Goal: Information Seeking & Learning: Check status

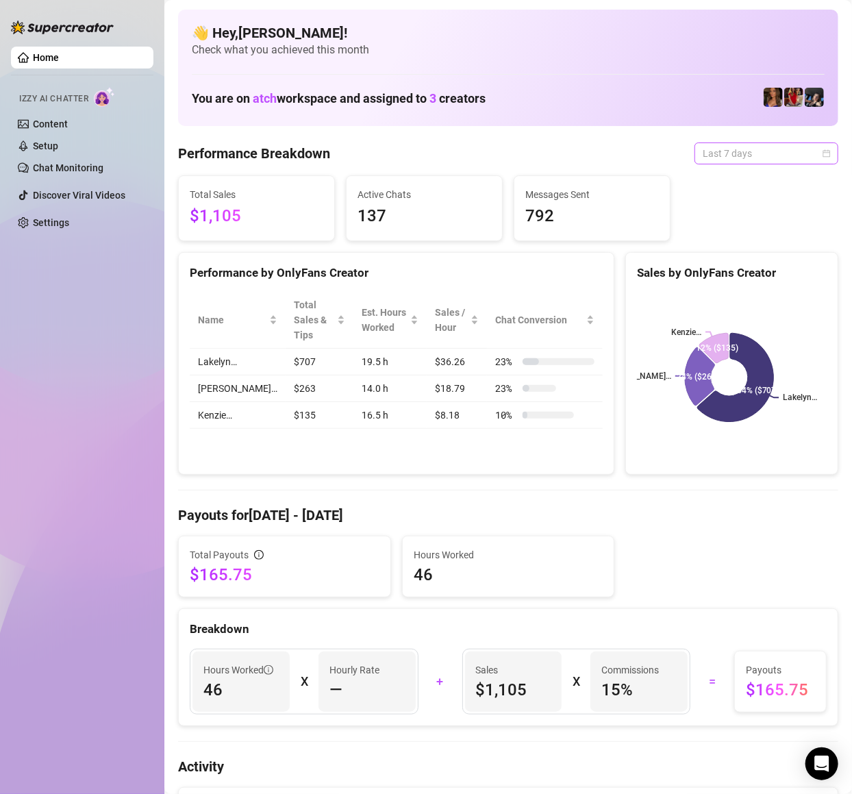
click at [757, 143] on span "Last 7 days" at bounding box center [766, 153] width 127 height 21
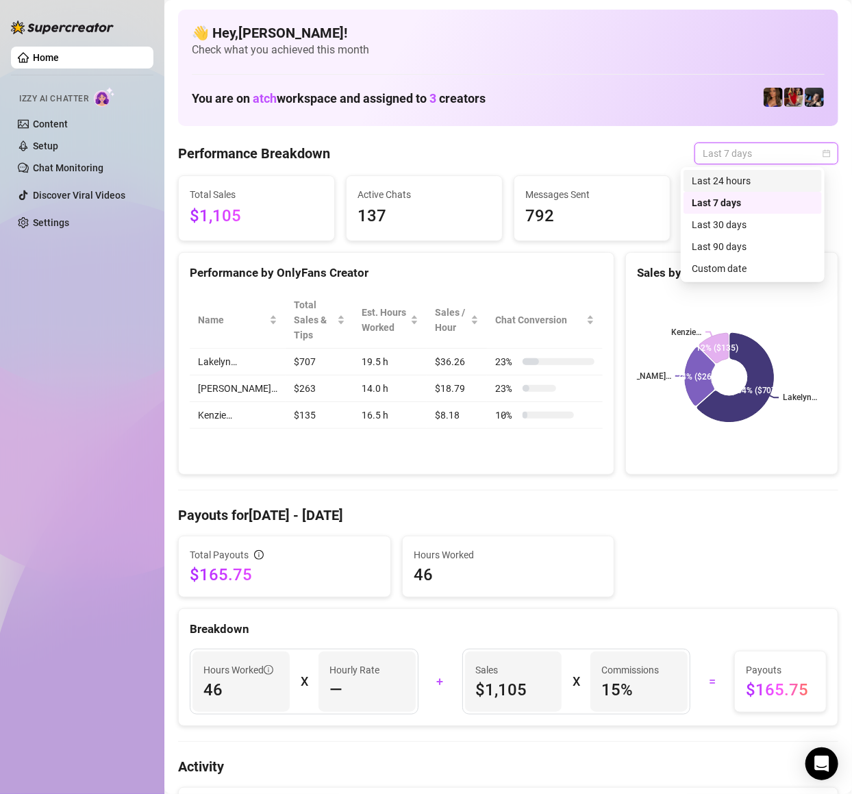
click at [742, 179] on div "Last 24 hours" at bounding box center [753, 180] width 122 height 15
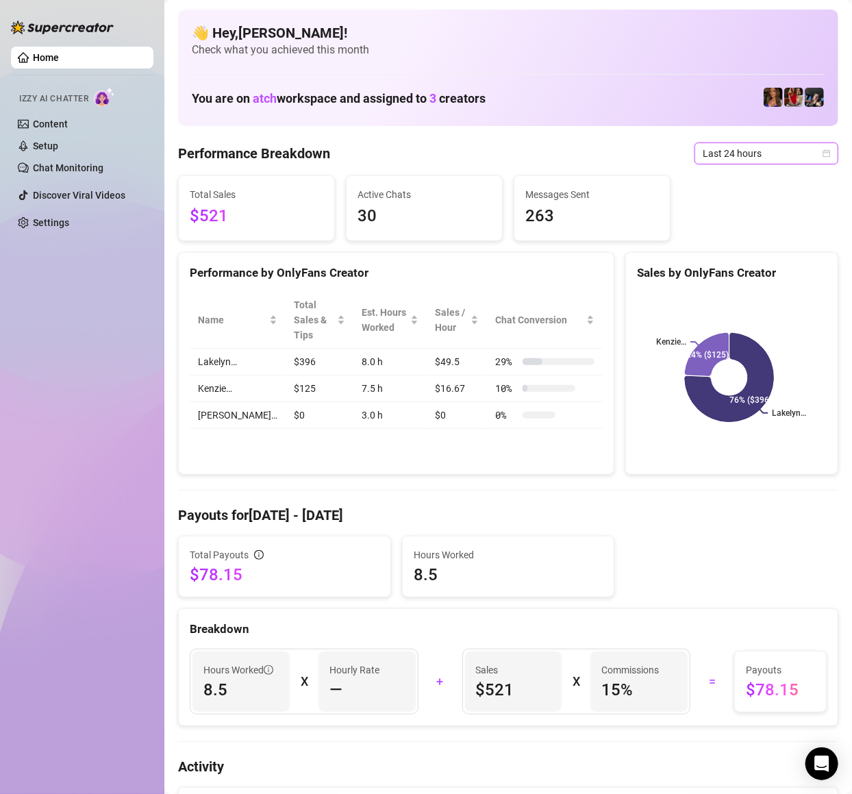
click at [766, 157] on span "Last 24 hours" at bounding box center [766, 153] width 127 height 21
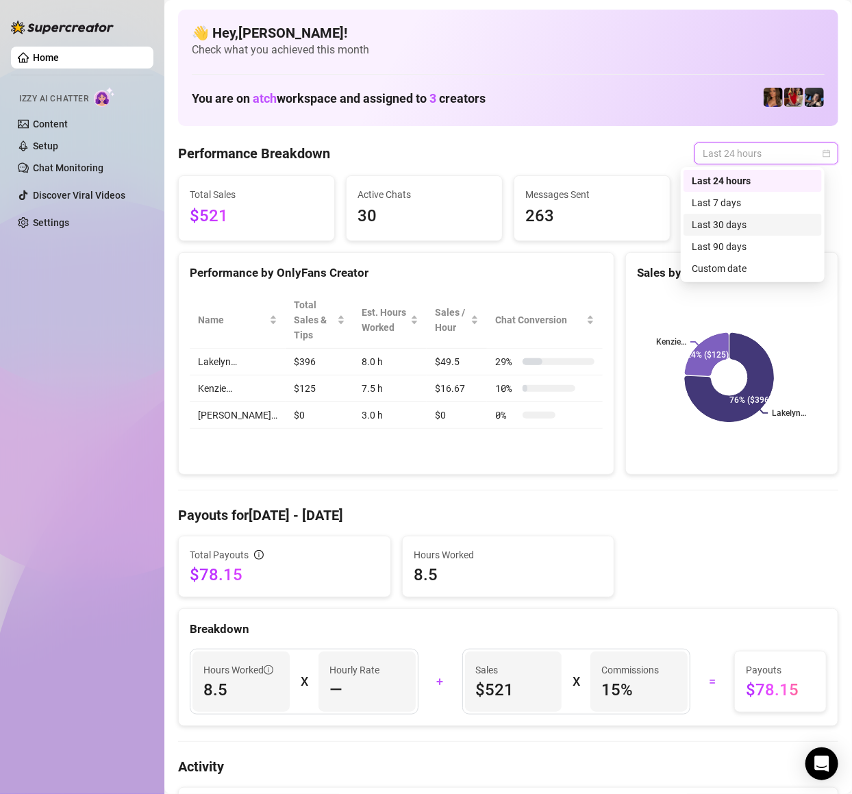
click at [746, 214] on div "Last 30 days" at bounding box center [752, 225] width 138 height 22
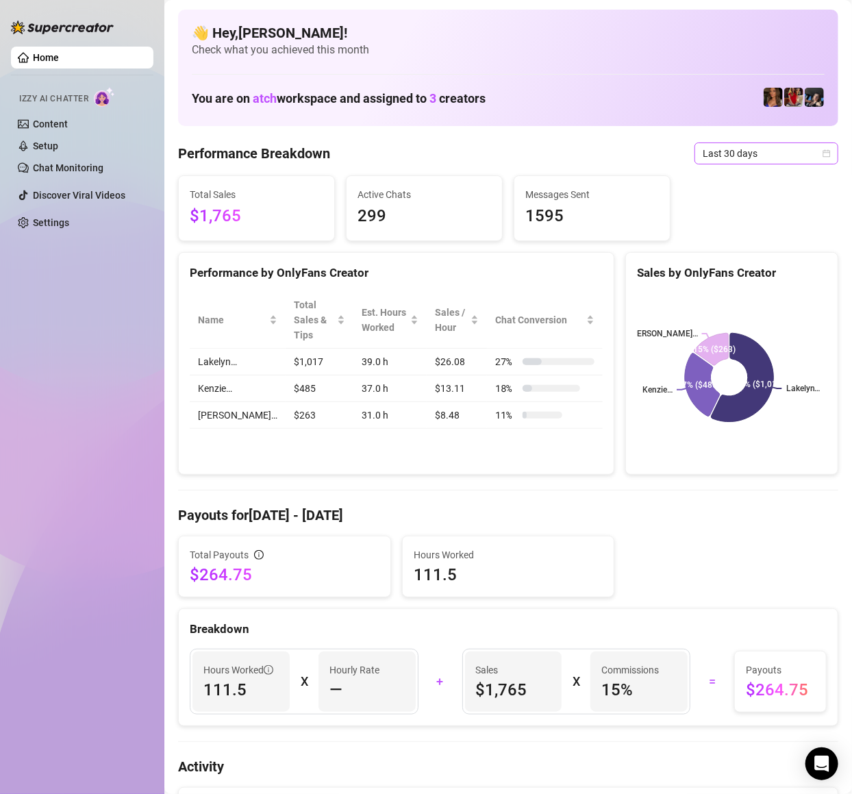
click at [775, 152] on span "Last 30 days" at bounding box center [766, 153] width 127 height 21
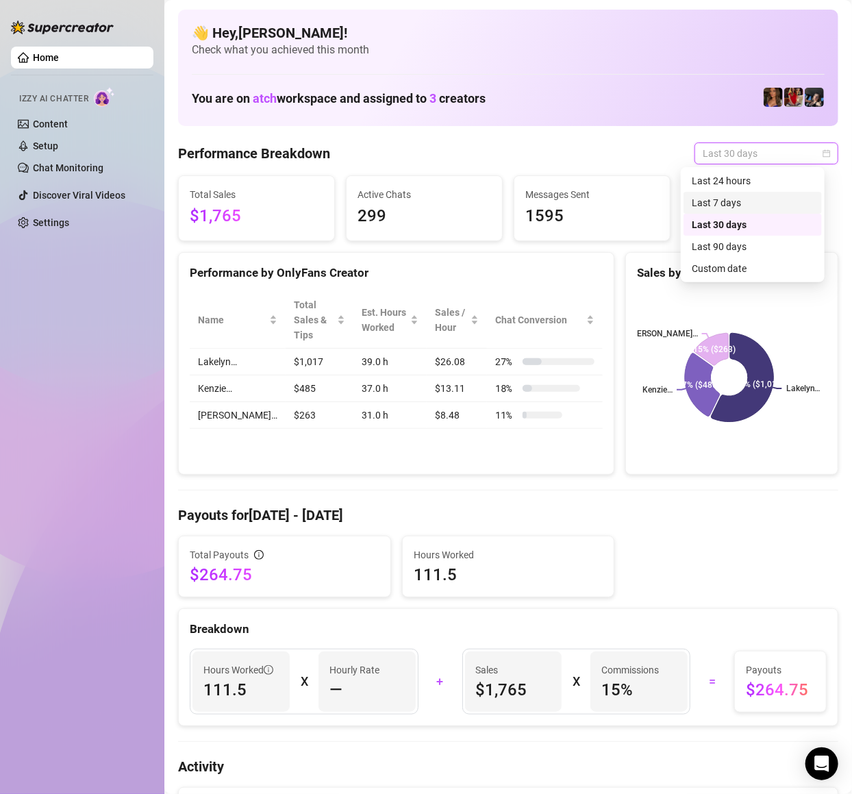
click at [740, 199] on div "Last 7 days" at bounding box center [753, 202] width 122 height 15
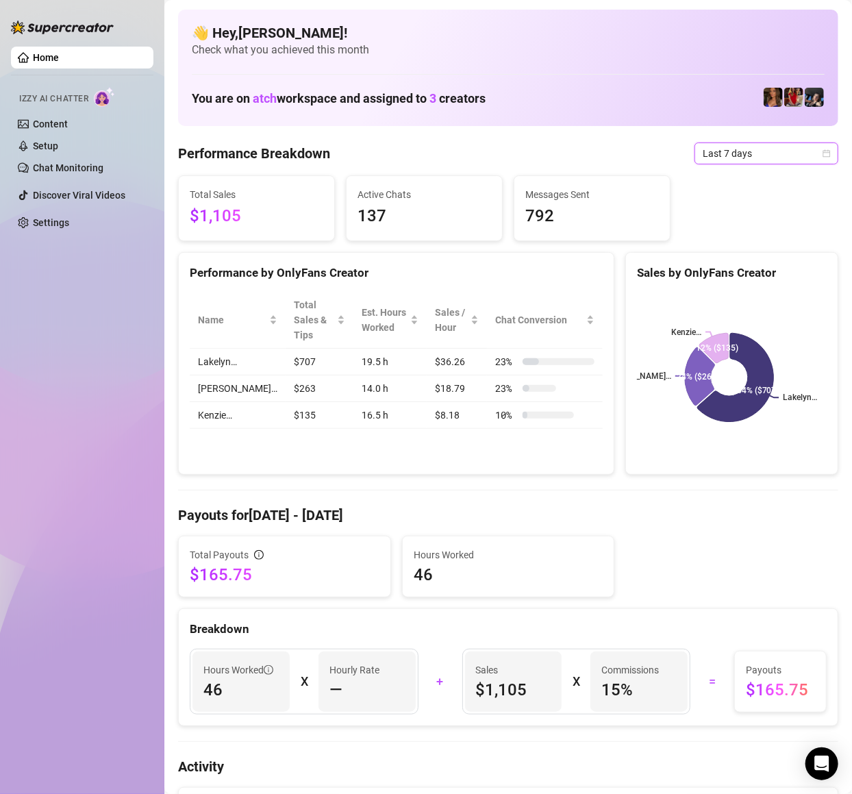
click at [730, 148] on span "Last 7 days" at bounding box center [766, 153] width 127 height 21
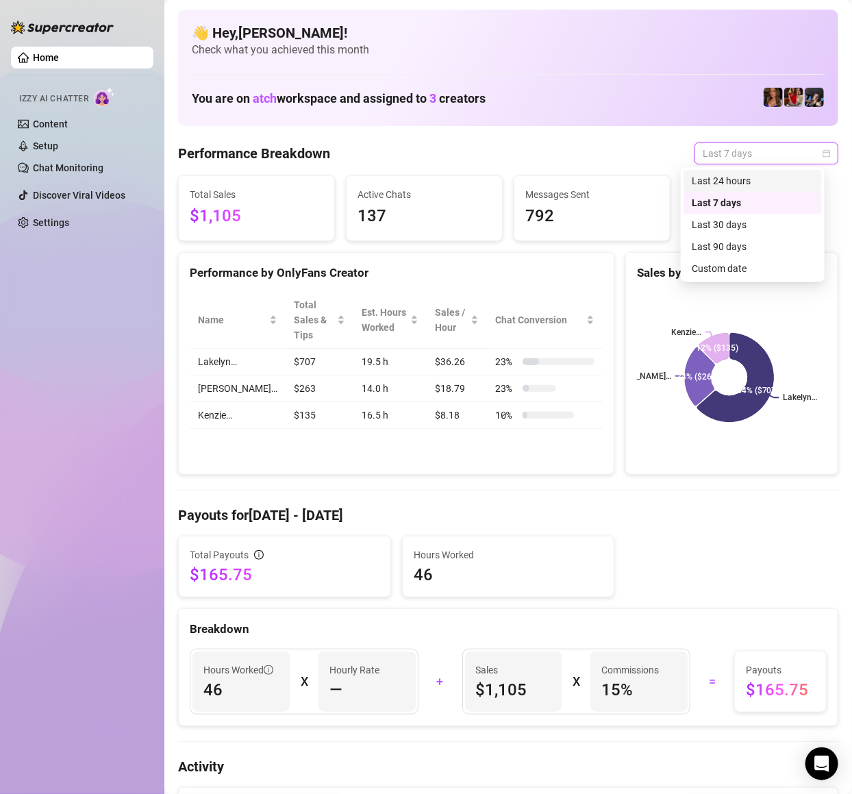
click at [738, 183] on div "Last 24 hours" at bounding box center [753, 180] width 122 height 15
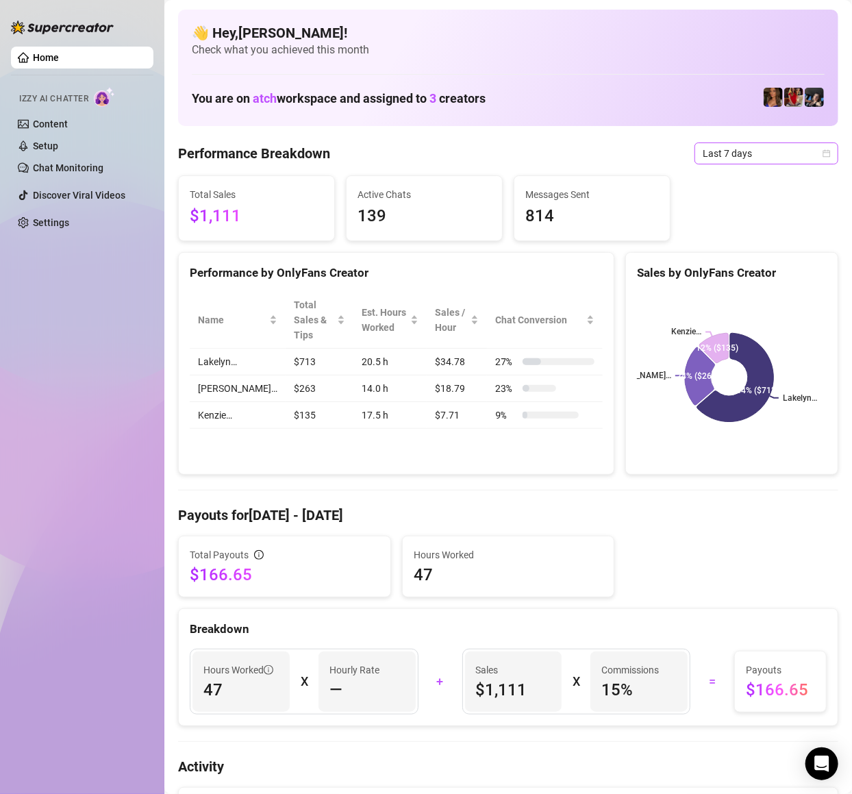
click at [742, 159] on span "Last 7 days" at bounding box center [766, 153] width 127 height 21
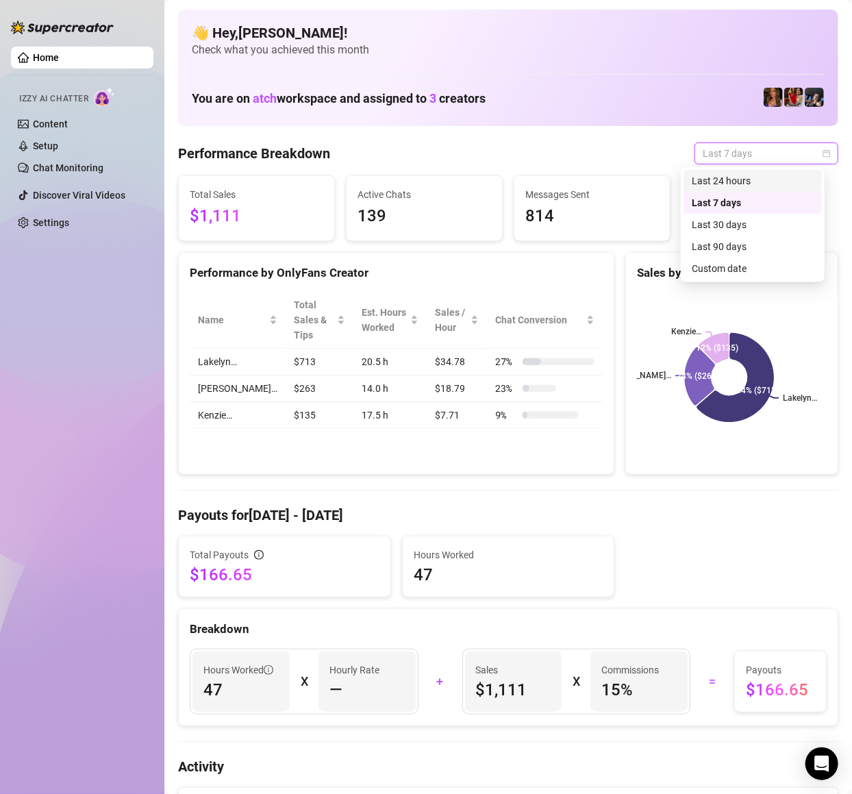
click at [728, 181] on div "Last 24 hours" at bounding box center [753, 180] width 122 height 15
click at [767, 146] on span "Last 7 days" at bounding box center [766, 153] width 127 height 21
click at [756, 175] on div "Last 24 hours" at bounding box center [753, 180] width 122 height 15
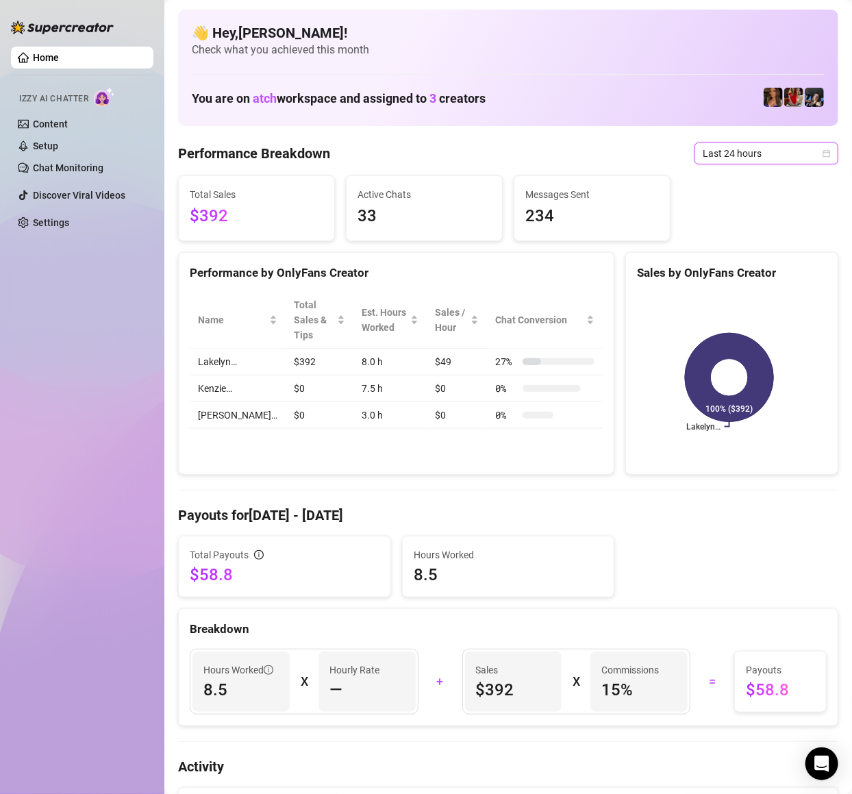
drag, startPoint x: 121, startPoint y: 438, endPoint x: 121, endPoint y: 420, distance: 17.1
click at [121, 433] on div "Home Izzy AI Chatter Content Setup Chat Monitoring Discover Viral Videos Settin…" at bounding box center [82, 390] width 142 height 781
drag, startPoint x: 120, startPoint y: 360, endPoint x: 162, endPoint y: 321, distance: 57.2
click at [123, 346] on div "Home Izzy AI Chatter Content Setup Chat Monitoring Discover Viral Videos Settin…" at bounding box center [82, 390] width 142 height 781
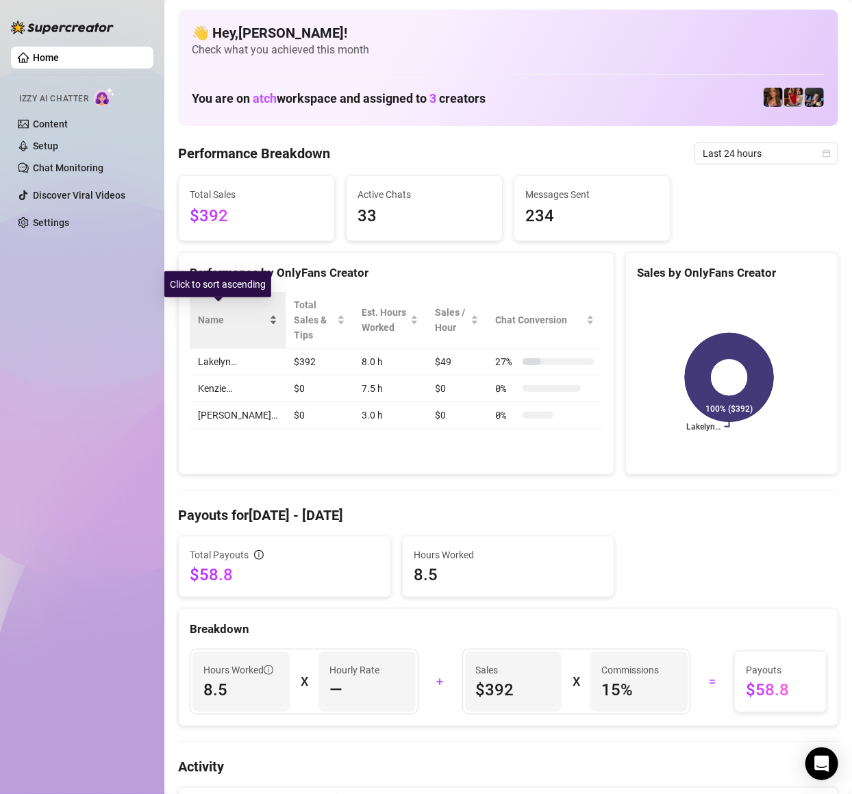
click at [221, 317] on span "Name" at bounding box center [232, 319] width 68 height 15
click at [222, 317] on span "Name" at bounding box center [232, 319] width 68 height 15
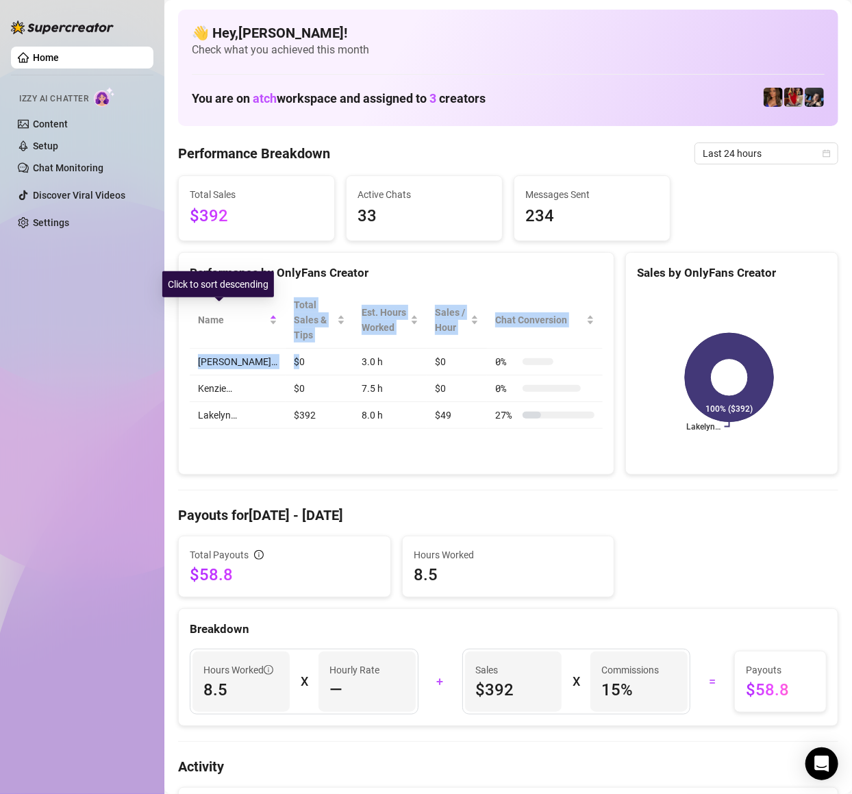
drag, startPoint x: 222, startPoint y: 317, endPoint x: 261, endPoint y: 340, distance: 45.1
click at [261, 340] on table "Name Total Sales & Tips Est. Hours Worked Sales / Hour Chat Conversion Caroline…" at bounding box center [396, 360] width 413 height 137
click at [286, 349] on td "$0" at bounding box center [320, 362] width 68 height 27
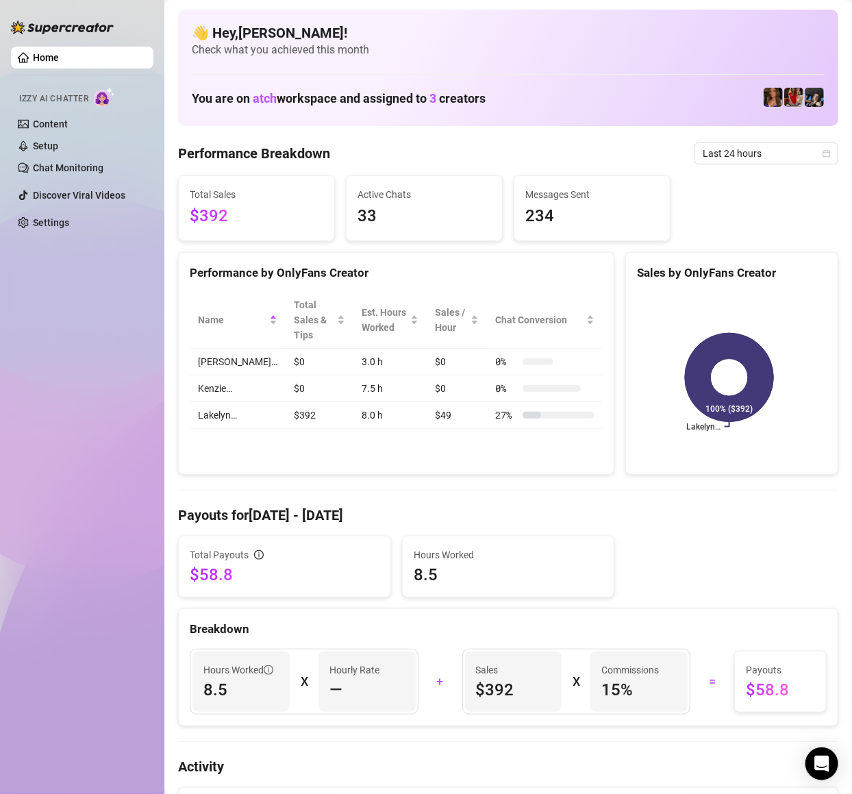
click at [286, 357] on td "$0" at bounding box center [320, 362] width 68 height 27
click at [237, 318] on div "Name" at bounding box center [237, 319] width 79 height 15
